Goal: Find specific page/section: Find specific page/section

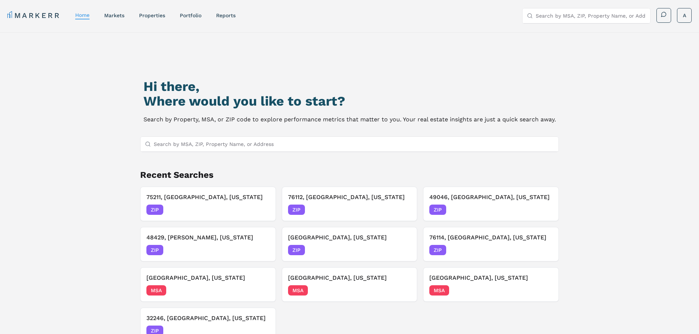
click at [240, 142] on input "Search by MSA, ZIP, Property Name, or Address" at bounding box center [354, 144] width 400 height 15
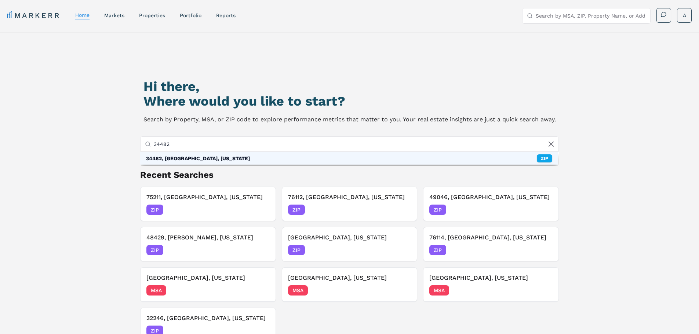
type input "34482"
click at [180, 159] on div "34482, [GEOGRAPHIC_DATA], [US_STATE]" at bounding box center [198, 158] width 104 height 7
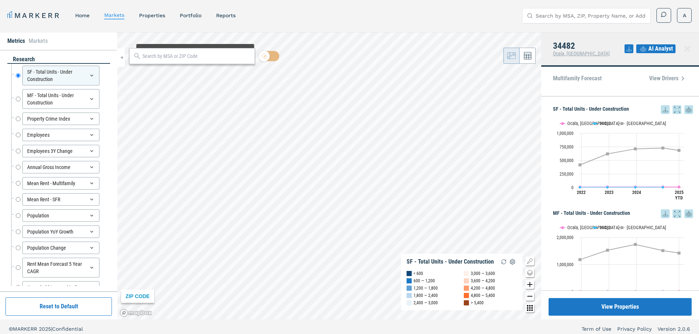
click at [189, 57] on input "text" at bounding box center [196, 56] width 109 height 8
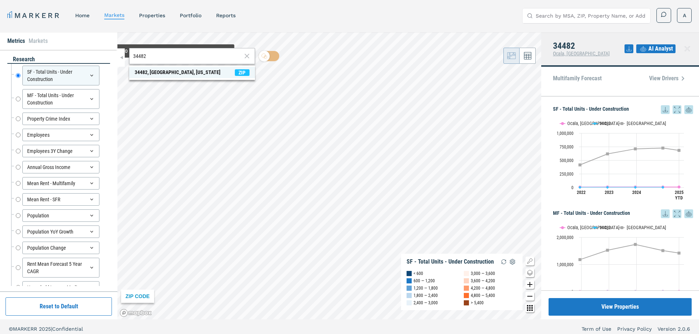
type input "34482"
click at [168, 71] on div "34482, [GEOGRAPHIC_DATA], [US_STATE]" at bounding box center [178, 73] width 86 height 8
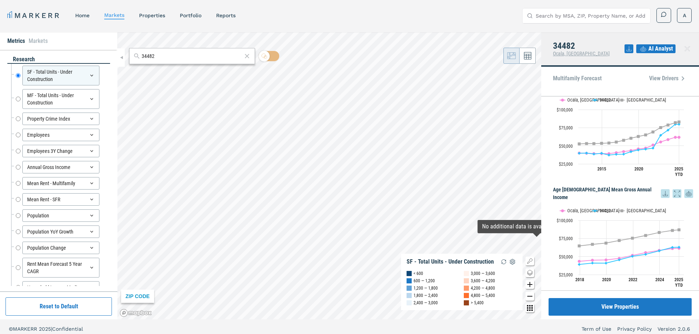
scroll to position [1278, 0]
